Goal: Information Seeking & Learning: Learn about a topic

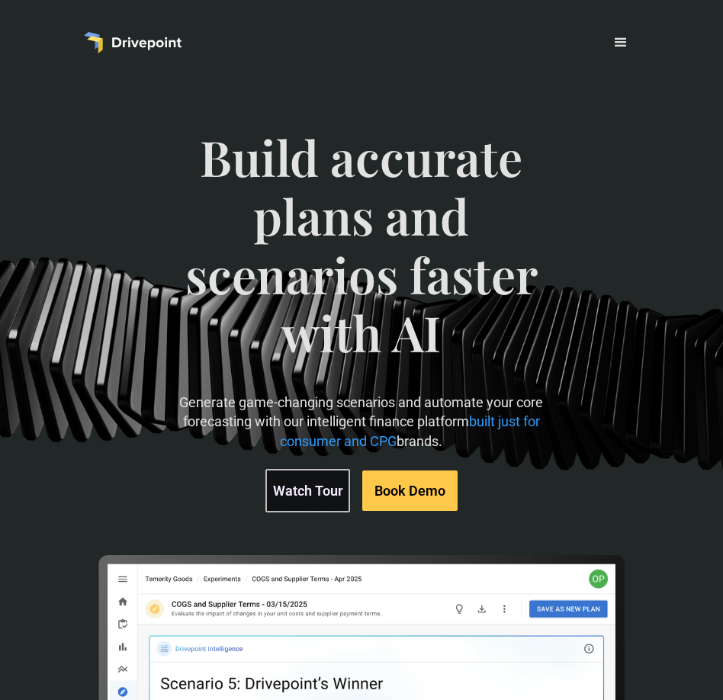
click at [619, 34] on div "menu" at bounding box center [621, 43] width 18 height 18
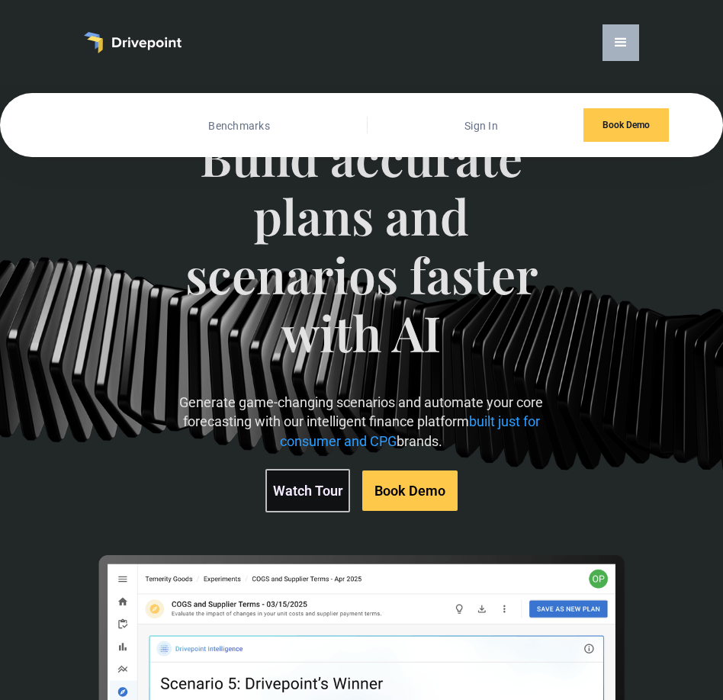
click at [79, 116] on link "Customers" at bounding box center [88, 126] width 61 height 20
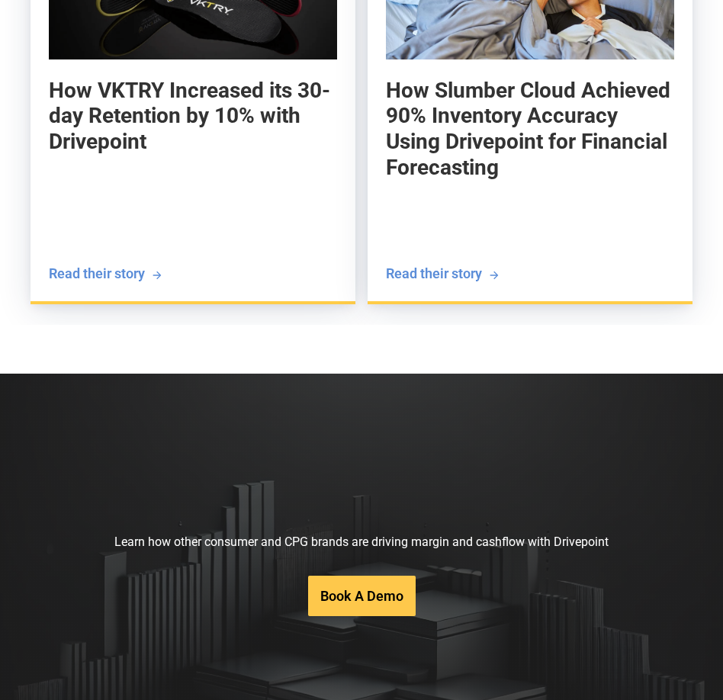
scroll to position [3060, 0]
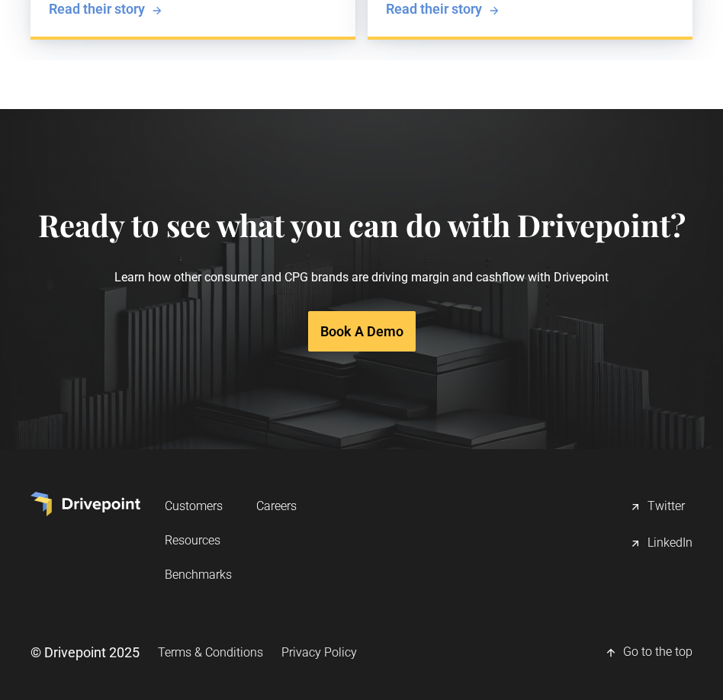
click at [284, 492] on link "Careers" at bounding box center [276, 506] width 40 height 28
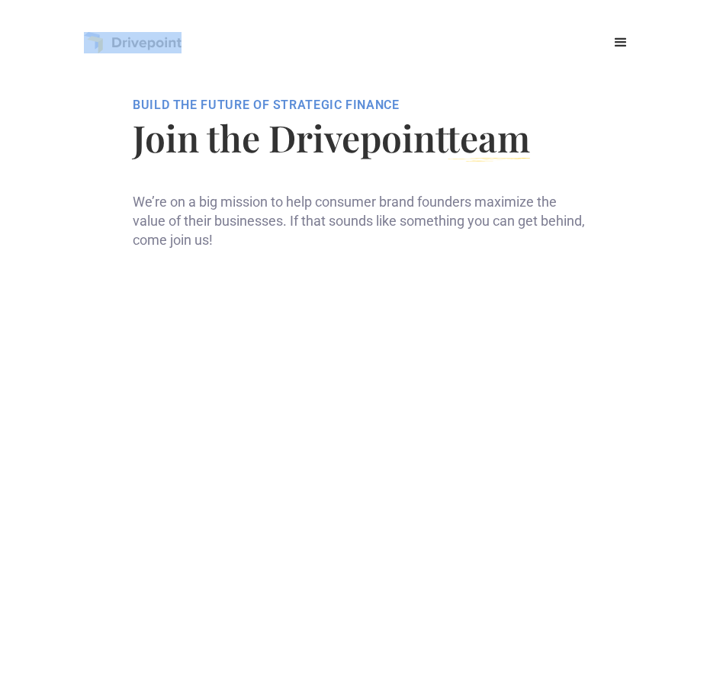
drag, startPoint x: 221, startPoint y: 36, endPoint x: 114, endPoint y: 43, distance: 107.1
click at [114, 43] on div "Customers Benchmarks Sign In Book Demo" at bounding box center [361, 42] width 555 height 37
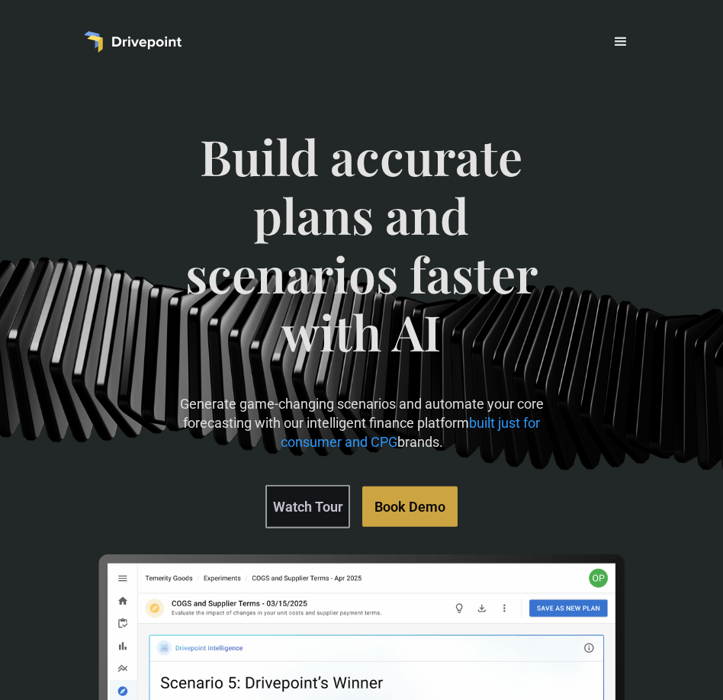
scroll to position [21, 0]
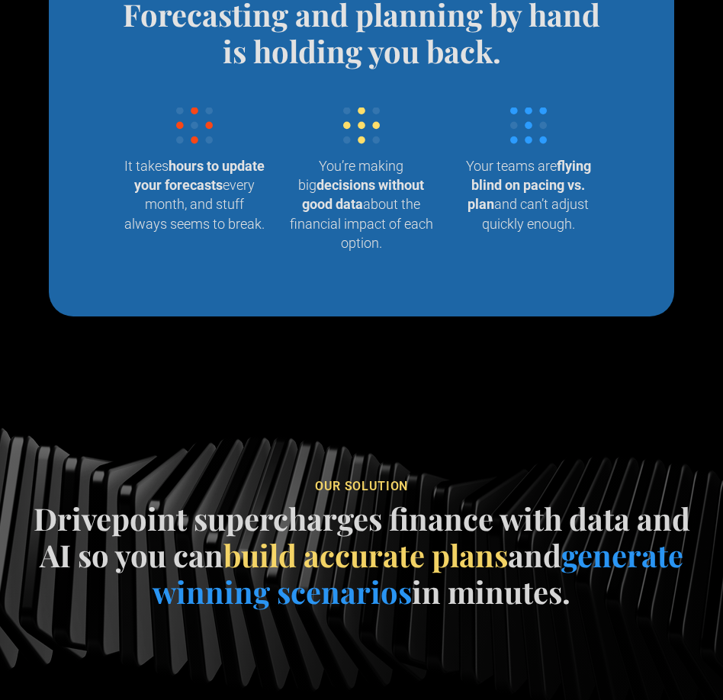
scroll to position [1337, 0]
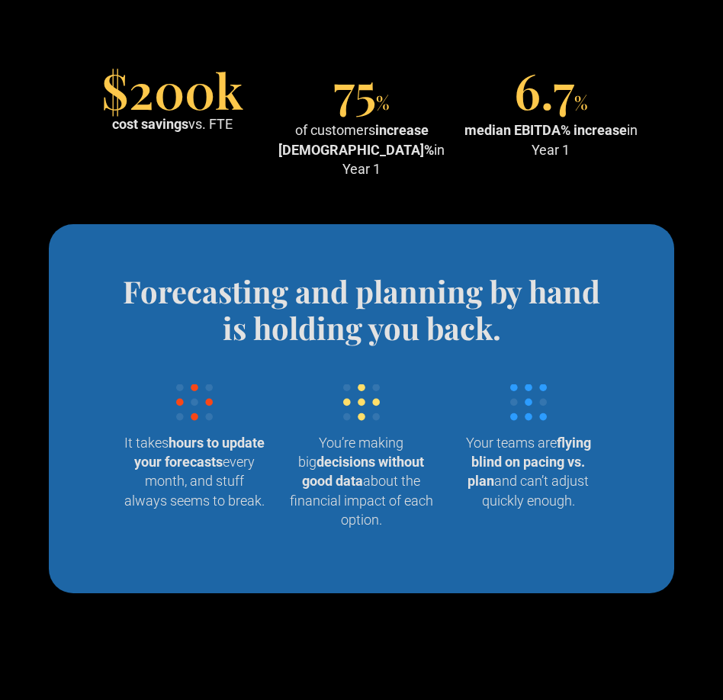
drag, startPoint x: 397, startPoint y: 171, endPoint x: 362, endPoint y: 62, distance: 114.4
click at [362, 62] on section "$200k cost savings vs. FTE 75 % of customers increase EBITDA% in Year 1 6.7 % m…" at bounding box center [361, 125] width 723 height 198
click at [362, 62] on span "75" at bounding box center [354, 89] width 43 height 65
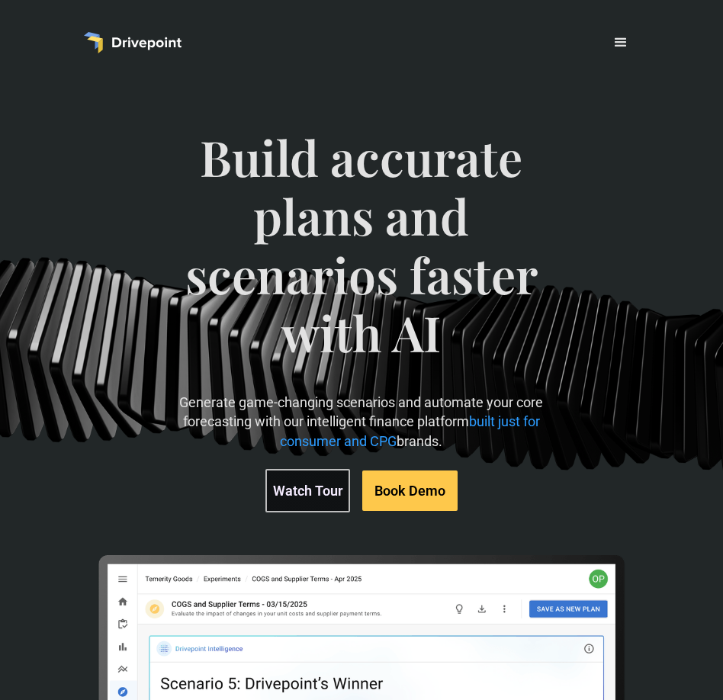
click at [607, 53] on div "menu" at bounding box center [621, 42] width 37 height 37
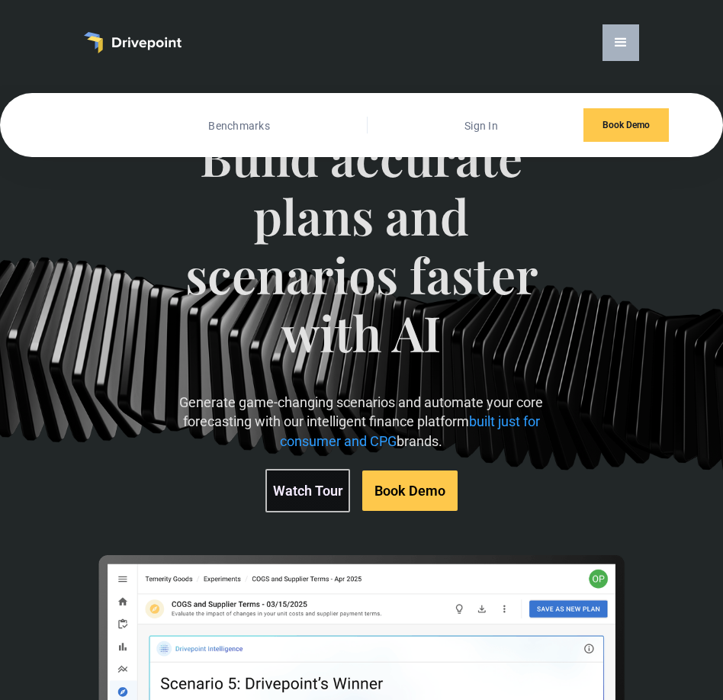
click at [89, 133] on link "Customers" at bounding box center [88, 126] width 61 height 20
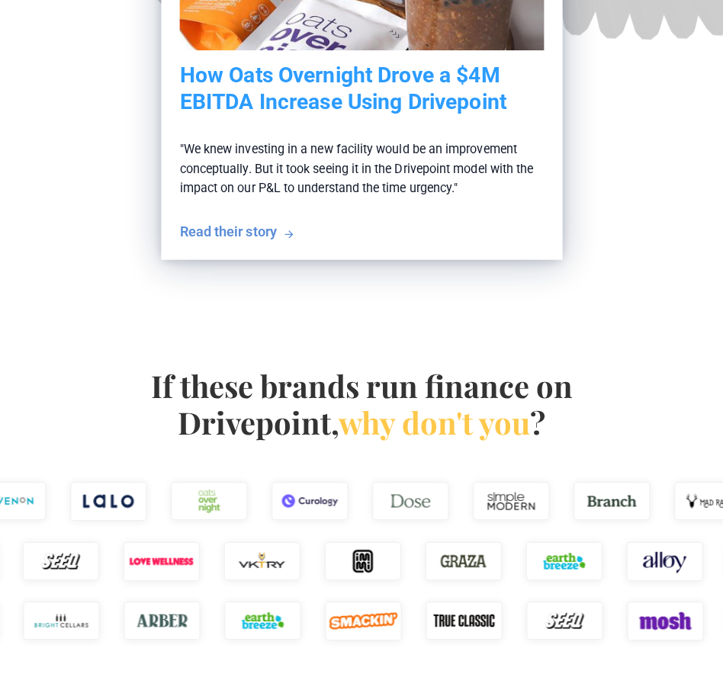
scroll to position [520, 0]
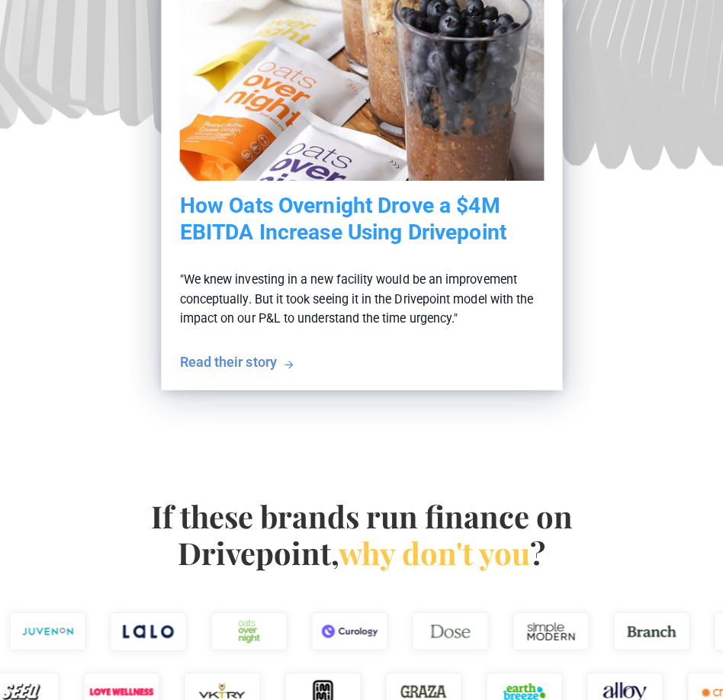
click at [354, 261] on p ""We knew investing in a new facility would be an improvement conceptually. But …" at bounding box center [361, 299] width 365 height 108
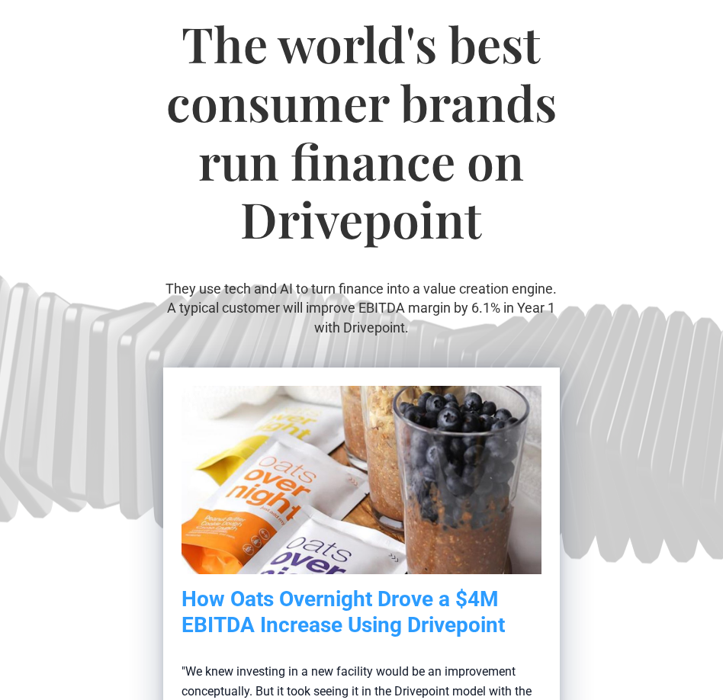
scroll to position [54, 0]
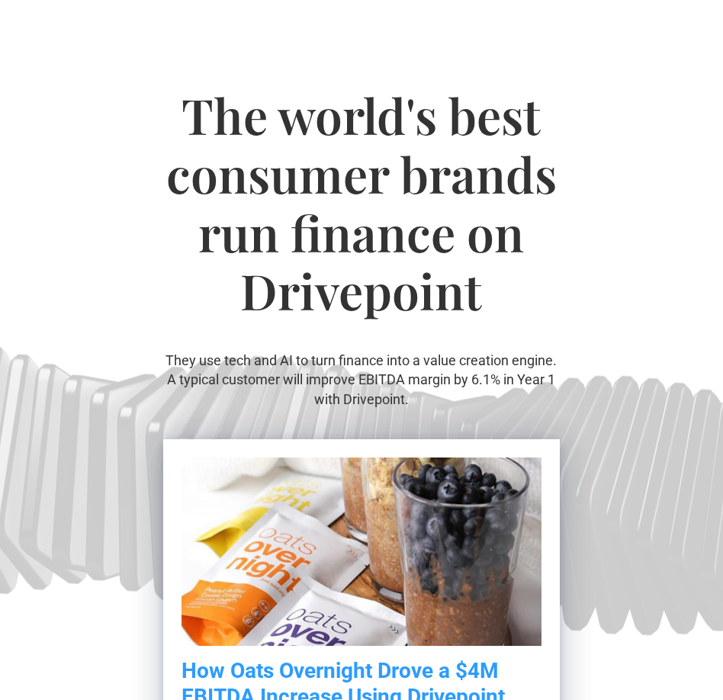
click at [407, 401] on p "They use tech and AI to turn finance into a value creation engine. A typical cu…" at bounding box center [361, 380] width 397 height 58
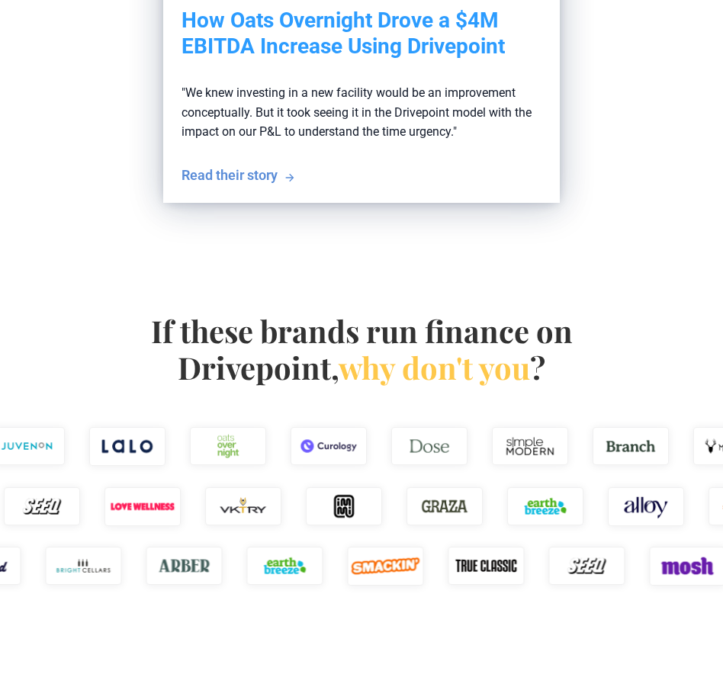
scroll to position [745, 0]
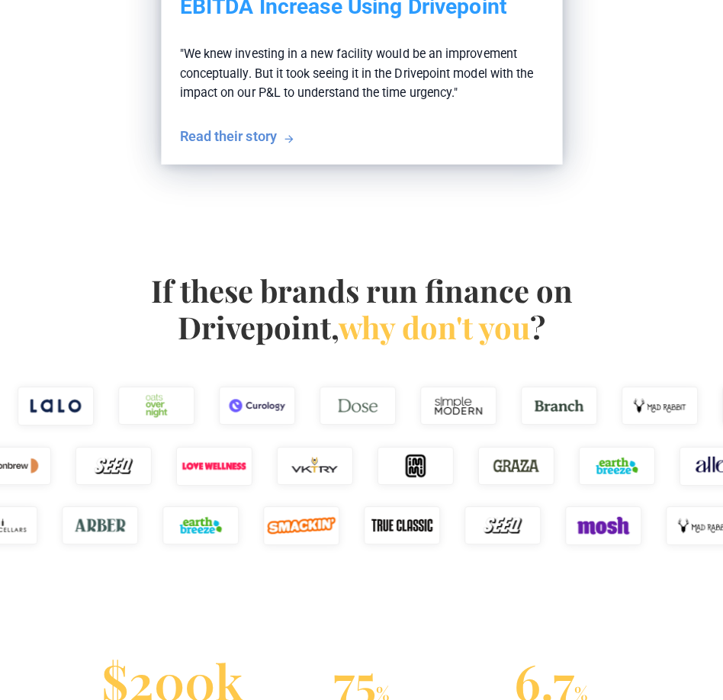
click at [248, 130] on div "Read their story" at bounding box center [227, 136] width 97 height 19
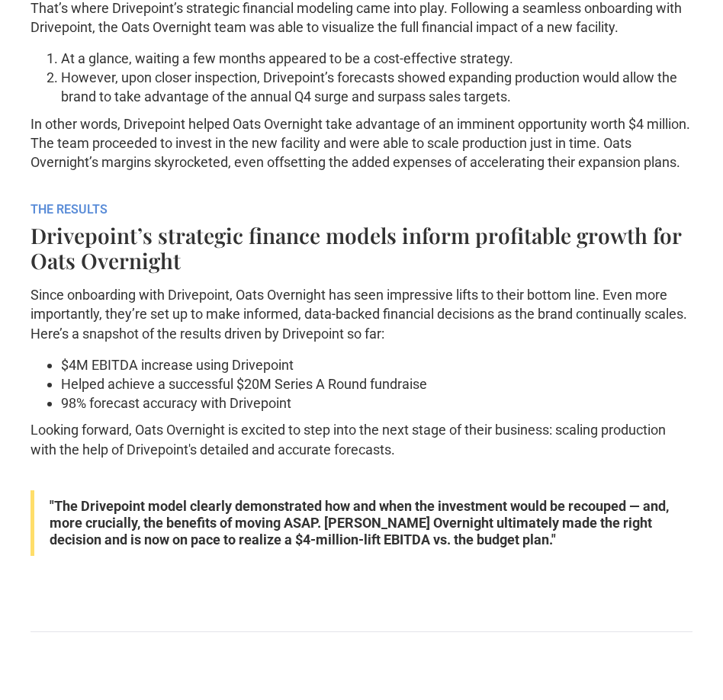
scroll to position [1733, 0]
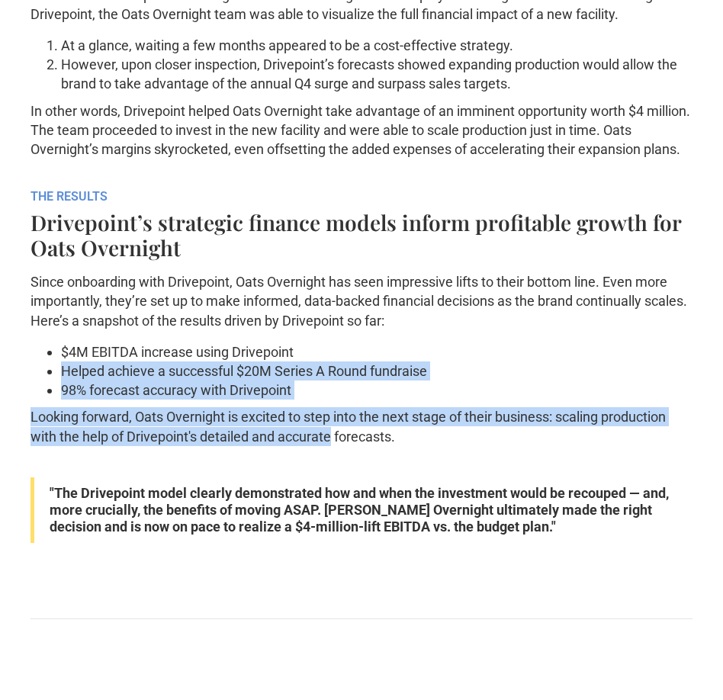
drag, startPoint x: 333, startPoint y: 448, endPoint x: 302, endPoint y: 362, distance: 91.5
click at [302, 362] on div "ABOUT With $20M+ raised from firms like Impatient Ventures and Access Capital, …" at bounding box center [362, 29] width 662 height 1082
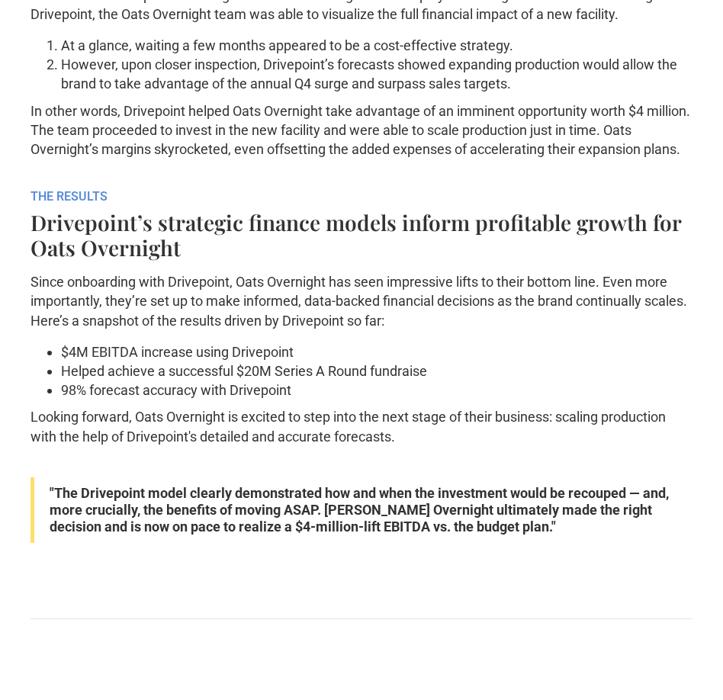
click at [302, 362] on li "$4M EBITDA increase using Drivepoint" at bounding box center [377, 352] width 632 height 19
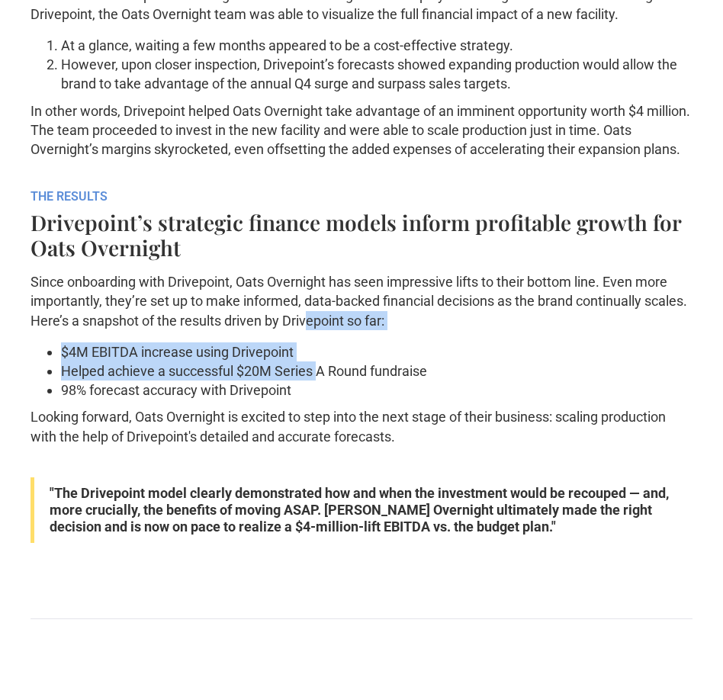
drag, startPoint x: 317, startPoint y: 394, endPoint x: 306, endPoint y: 320, distance: 74.9
click at [306, 320] on div "ABOUT With $20M+ raised from firms like Impatient Ventures and Access Capital, …" at bounding box center [362, 29] width 662 height 1082
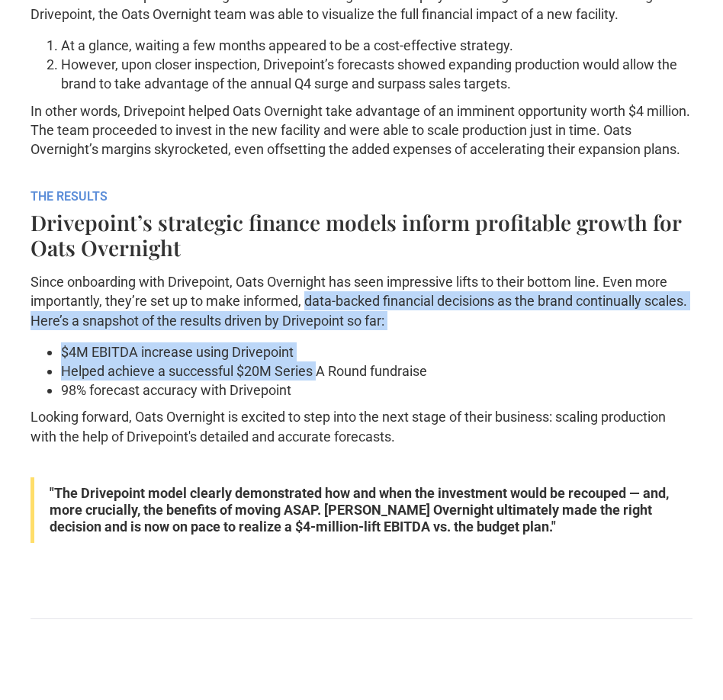
click at [306, 320] on p "Since onboarding with Drivepoint, Oats Overnight has seen impressive lifts to t…" at bounding box center [362, 301] width 662 height 58
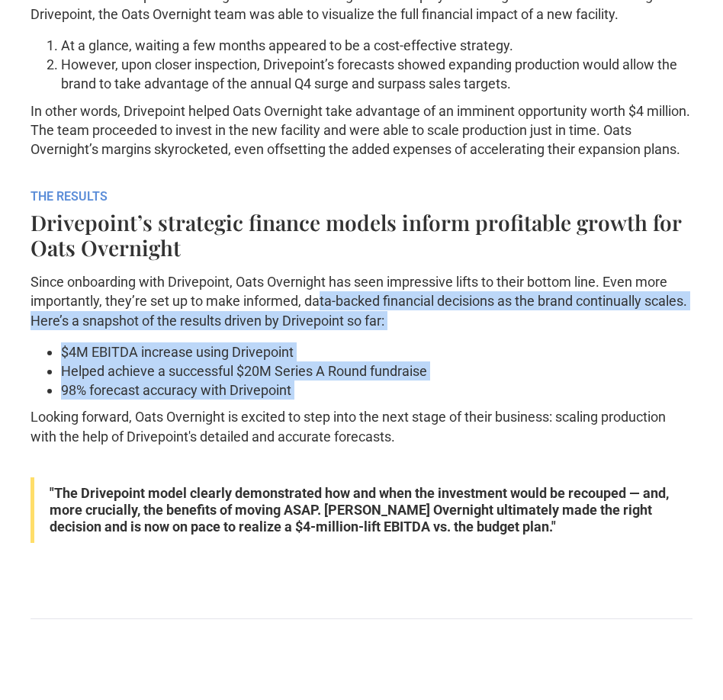
drag, startPoint x: 326, startPoint y: 420, endPoint x: 319, endPoint y: 327, distance: 93.3
click at [319, 327] on div "ABOUT With $20M+ raised from firms like Impatient Ventures and Access Capital, …" at bounding box center [362, 29] width 662 height 1082
click at [319, 327] on p "Since onboarding with Drivepoint, Oats Overnight has seen impressive lifts to t…" at bounding box center [362, 301] width 662 height 58
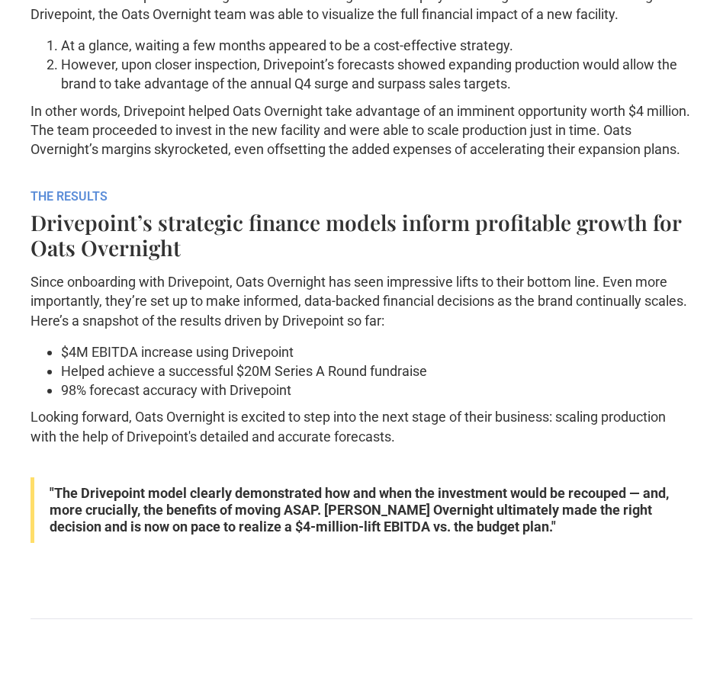
scroll to position [1951, 0]
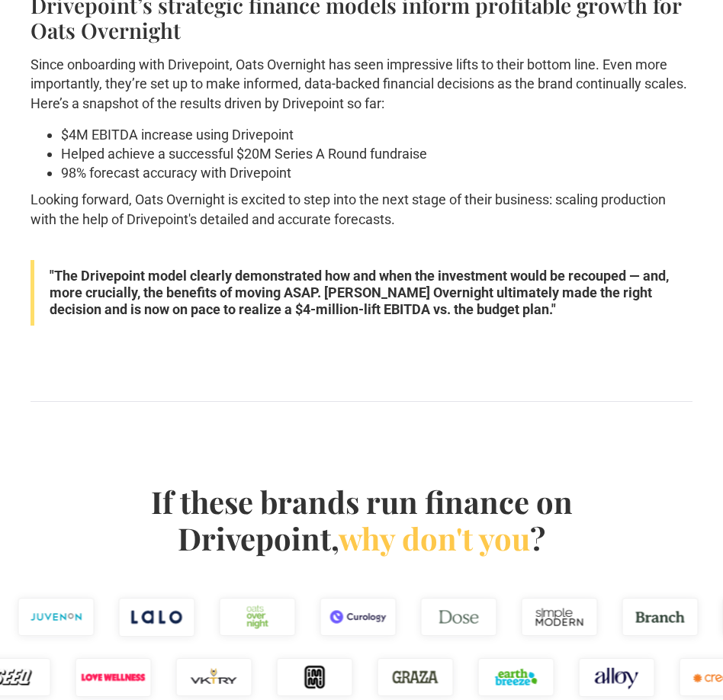
click at [130, 144] on li "$4M EBITDA increase using Drivepoint" at bounding box center [377, 134] width 632 height 19
drag, startPoint x: 136, startPoint y: 153, endPoint x: 95, endPoint y: 149, distance: 41.5
click at [95, 144] on li "$4M EBITDA increase using Drivepoint" at bounding box center [377, 134] width 632 height 19
copy li "EBITDA"
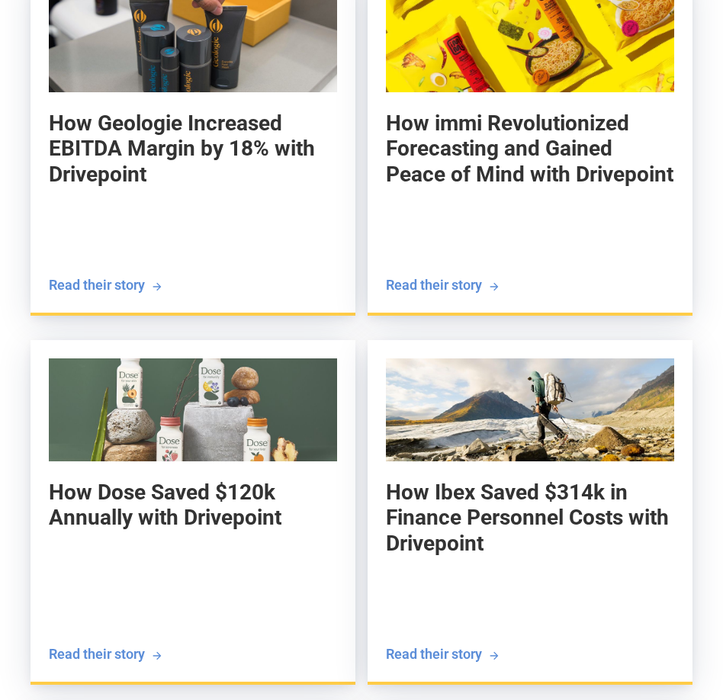
scroll to position [3711, 0]
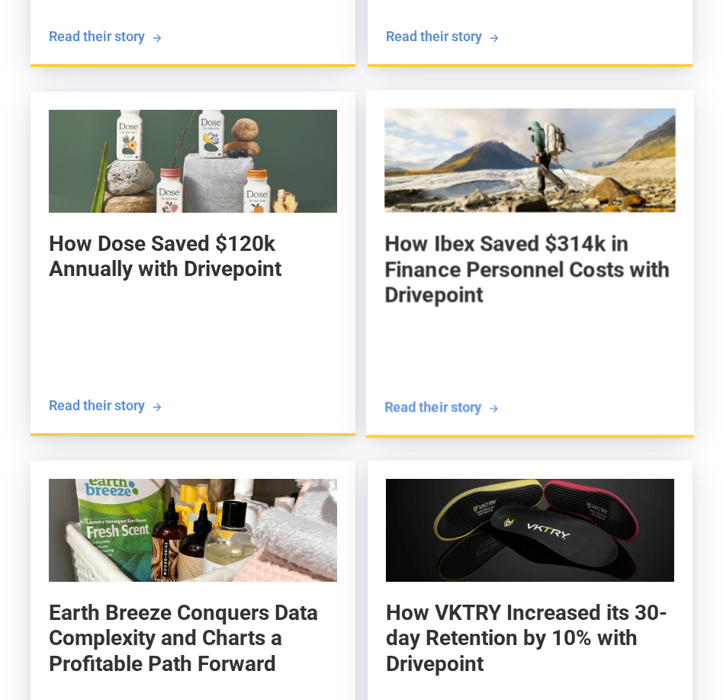
click at [440, 280] on h5 "How Ibex Saved $314k in Finance Personnel Costs with Drivepoint" at bounding box center [530, 269] width 291 height 78
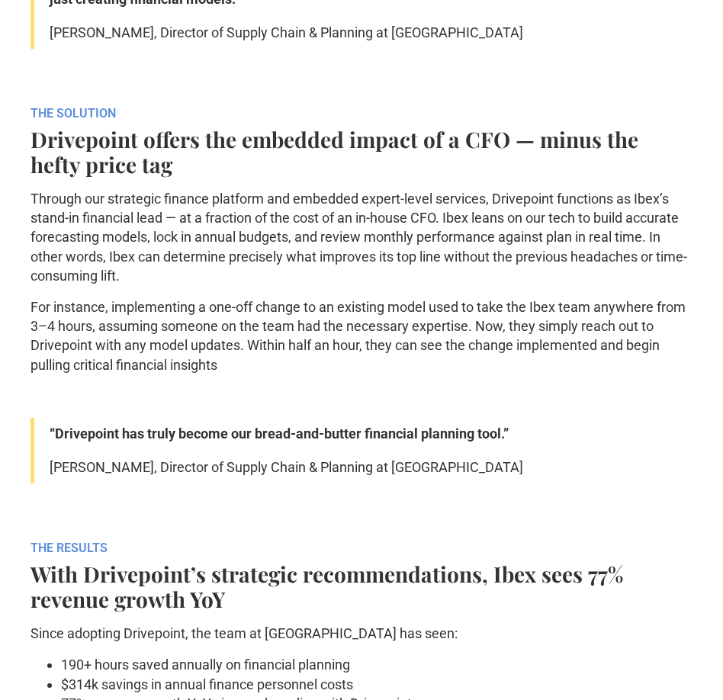
scroll to position [1656, 0]
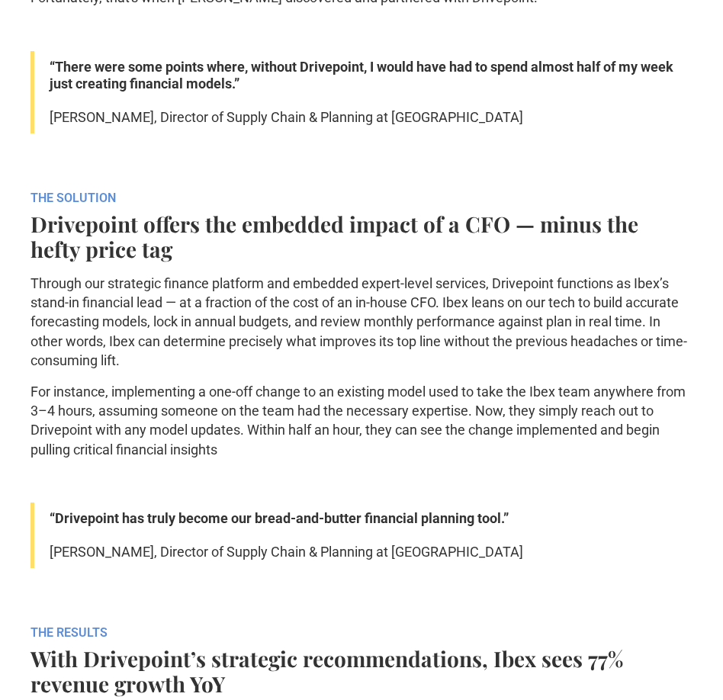
click at [358, 563] on blockquote "“Drivepoint has truly become our bread-and-butter financial planning tool.” And…" at bounding box center [362, 536] width 662 height 66
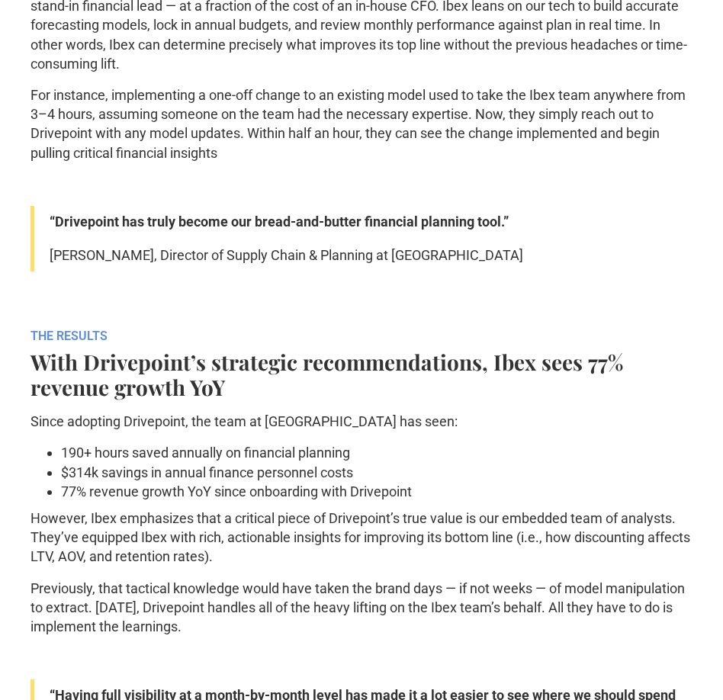
scroll to position [2202, 0]
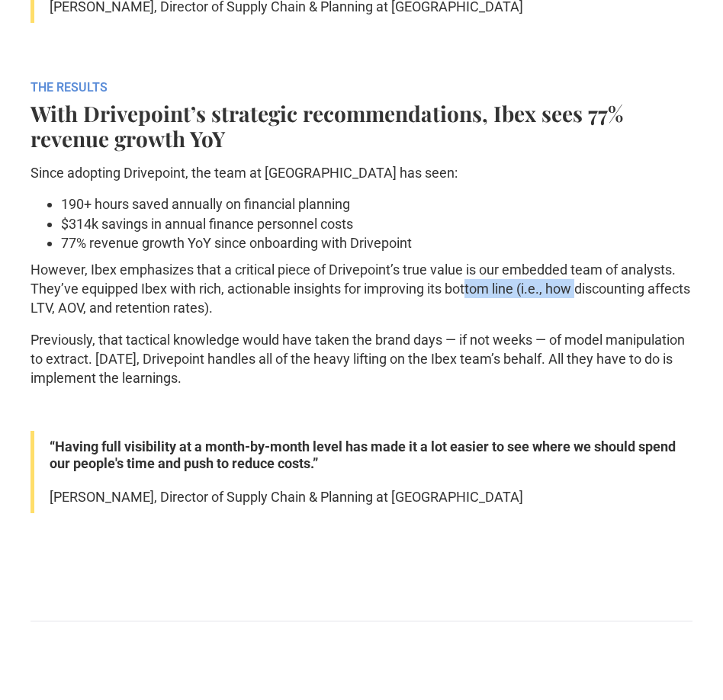
drag, startPoint x: 471, startPoint y: 303, endPoint x: 583, endPoint y: 303, distance: 112.1
click at [583, 303] on p "However, Ibex emphasizes that a critical piece of Drivepoint’s true value is ou…" at bounding box center [362, 289] width 662 height 58
click at [343, 288] on p "However, Ibex emphasizes that a critical piece of Drivepoint’s true value is ou…" at bounding box center [362, 289] width 662 height 58
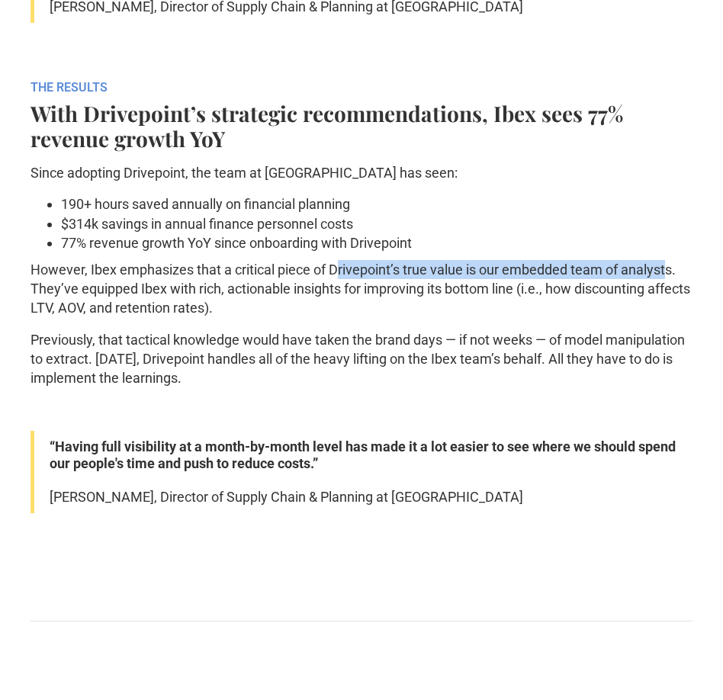
drag, startPoint x: 339, startPoint y: 288, endPoint x: 667, endPoint y: 292, distance: 327.3
click at [667, 292] on p "However, Ibex emphasizes that a critical piece of Drivepoint’s true value is ou…" at bounding box center [362, 289] width 662 height 58
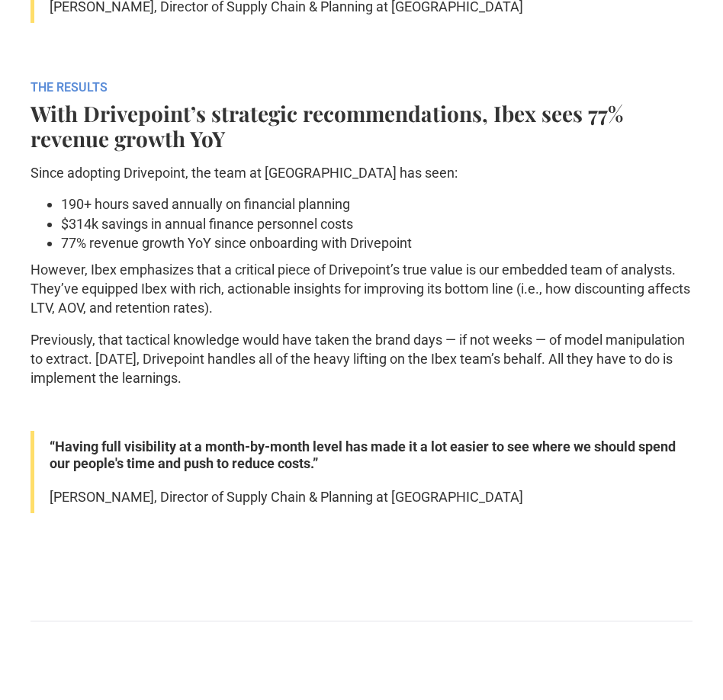
drag, startPoint x: 532, startPoint y: 326, endPoint x: 527, endPoint y: 288, distance: 38.4
click at [527, 288] on p "However, Ibex emphasizes that a critical piece of Drivepoint’s true value is ou…" at bounding box center [362, 289] width 662 height 58
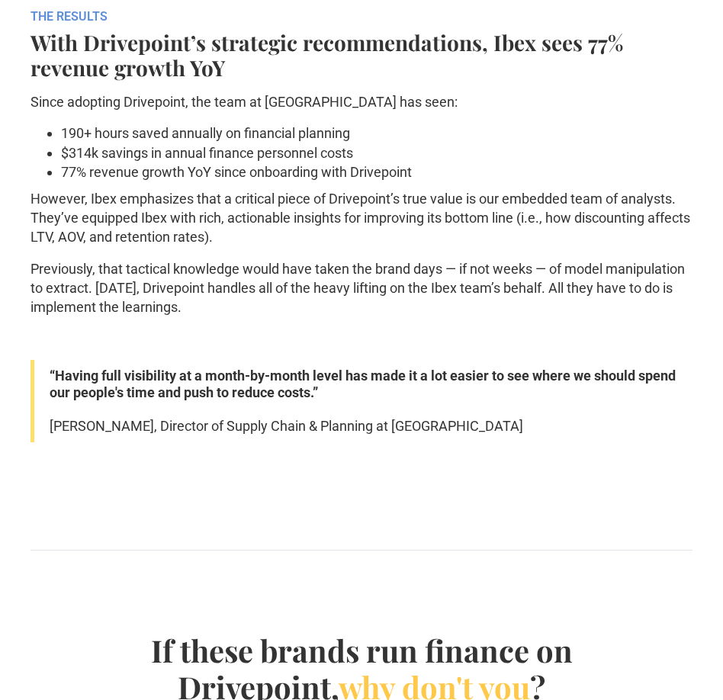
scroll to position [2625, 0]
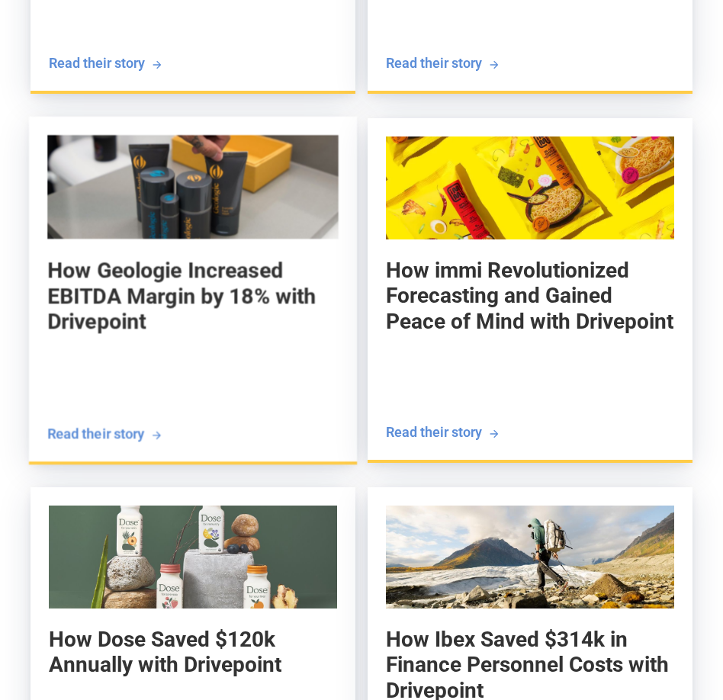
scroll to position [3519, 0]
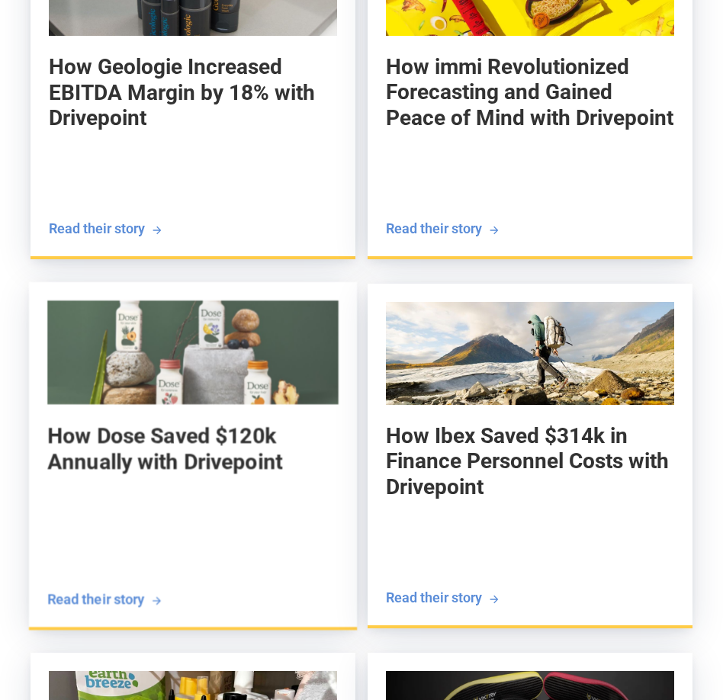
click at [143, 499] on div "How Dose Saved $120k Annually with Drivepoint [PERSON_NAME] Founder" at bounding box center [192, 506] width 291 height 166
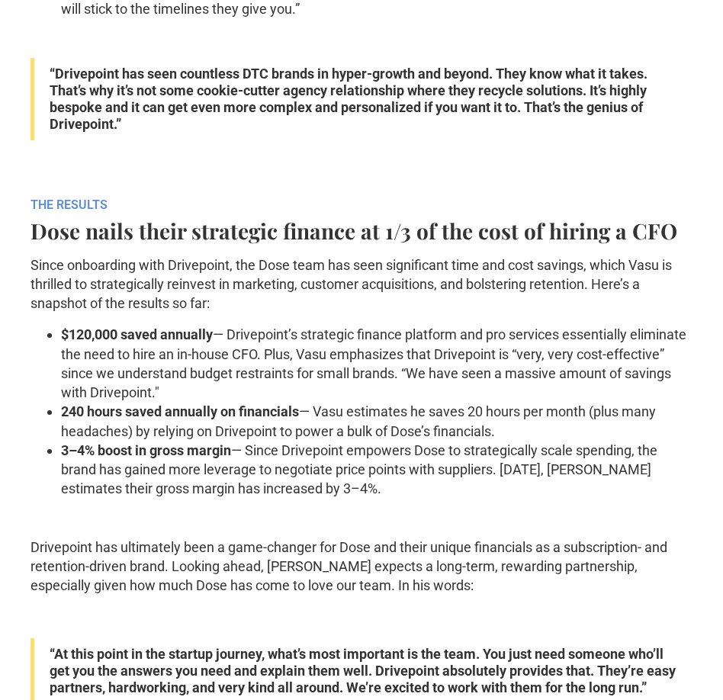
scroll to position [2865, 0]
